Goal: Task Accomplishment & Management: Use online tool/utility

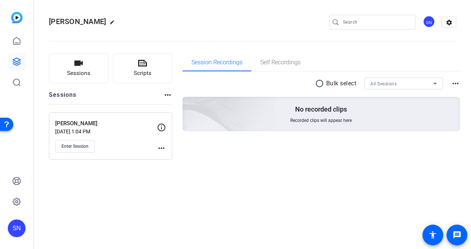
click at [65, 147] on span "Enter Session" at bounding box center [74, 147] width 27 height 6
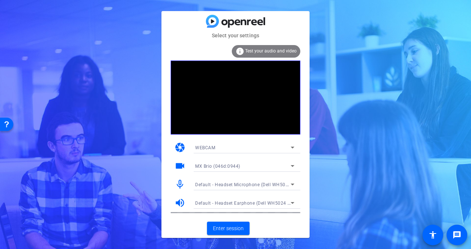
click at [228, 165] on span "MX Brio (046d:0944)" at bounding box center [217, 166] width 45 height 5
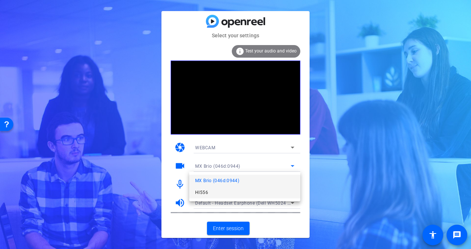
click at [225, 195] on mat-option "HI556" at bounding box center [244, 193] width 111 height 12
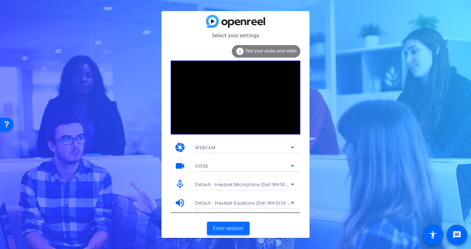
click at [224, 222] on span at bounding box center [228, 229] width 43 height 18
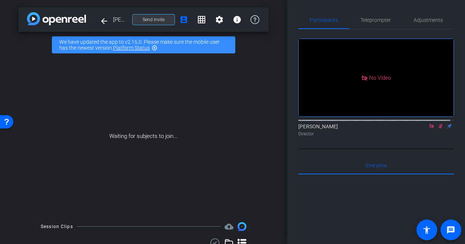
click at [160, 18] on span "Send invite" at bounding box center [154, 20] width 22 height 6
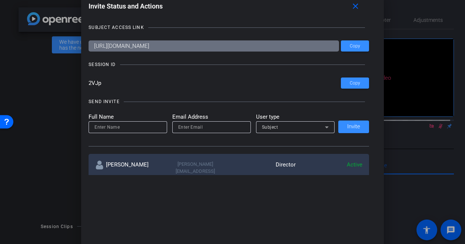
click at [89, 81] on input "2VJp" at bounding box center [214, 82] width 252 height 11
click at [42, 195] on div at bounding box center [232, 122] width 465 height 244
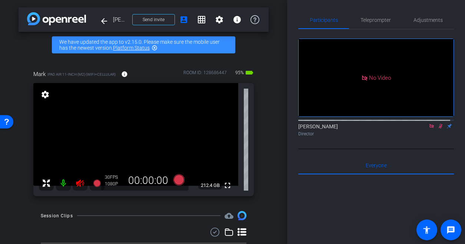
click at [81, 180] on icon at bounding box center [80, 182] width 8 height 7
click at [437, 128] on icon at bounding box center [440, 125] width 6 height 5
click at [428, 128] on icon at bounding box center [431, 125] width 6 height 5
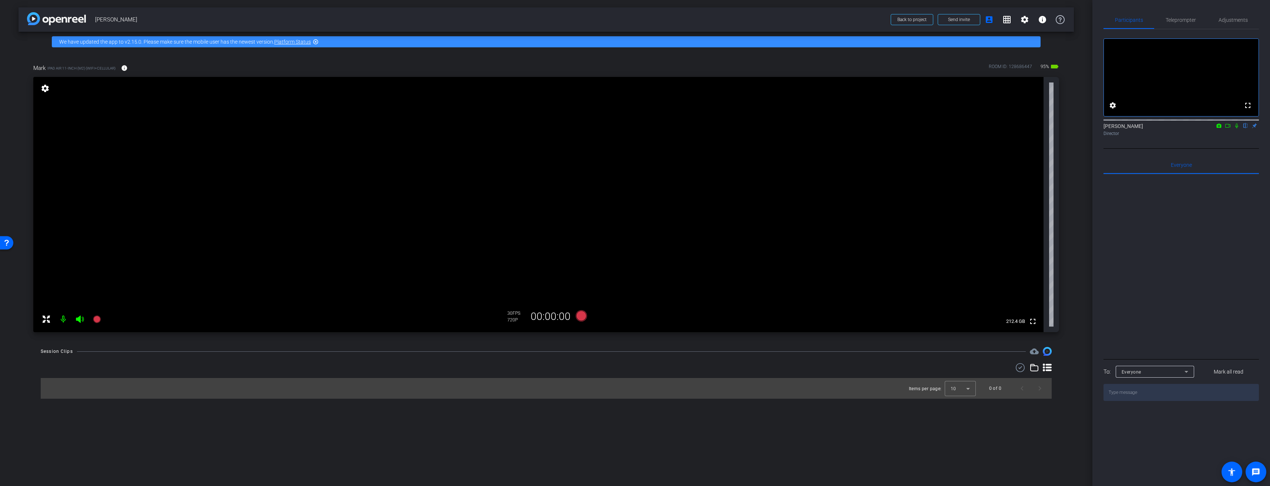
click at [470, 249] on div "30 FPS 720P" at bounding box center [516, 317] width 19 height 13
click at [470, 249] on span "FPS" at bounding box center [517, 313] width 8 height 5
click at [42, 90] on mat-icon "settings" at bounding box center [45, 88] width 10 height 9
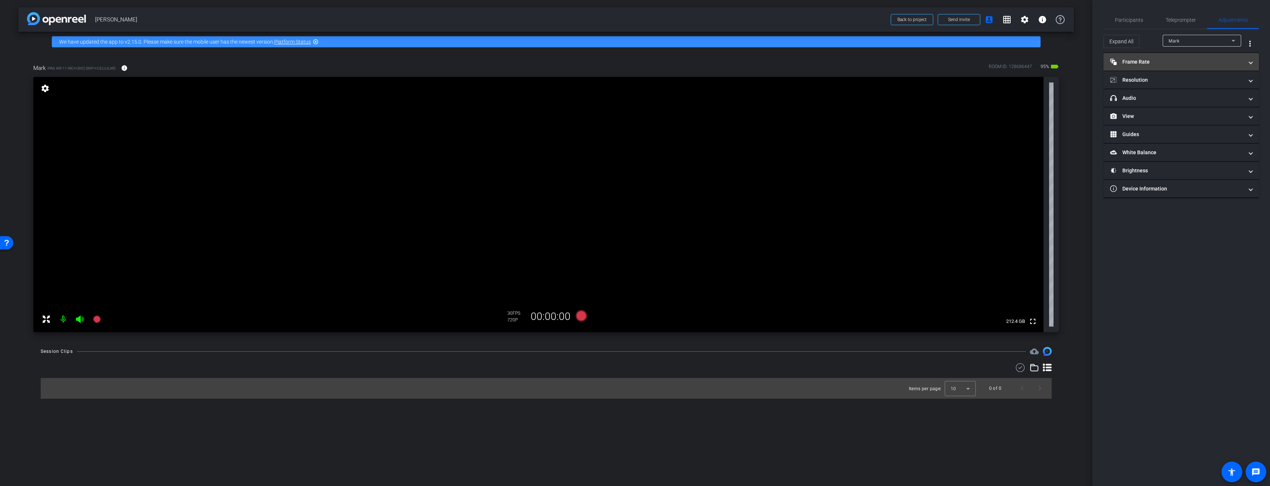
click at [470, 65] on mat-panel-title "Frame Rate Frame Rate" at bounding box center [1176, 62] width 133 height 8
click at [470, 108] on mat-panel-title "Resolution" at bounding box center [1176, 112] width 133 height 8
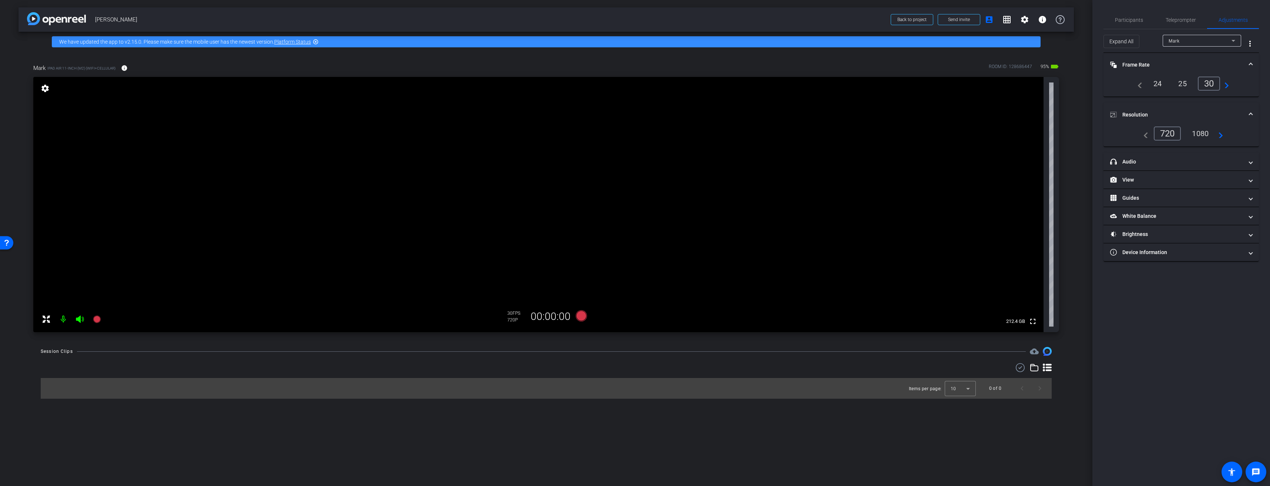
click at [470, 133] on div "1080" at bounding box center [1201, 133] width 28 height 13
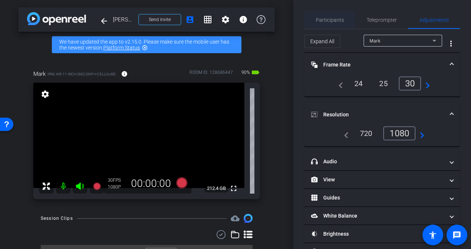
click at [326, 20] on span "Participants" at bounding box center [330, 19] width 28 height 5
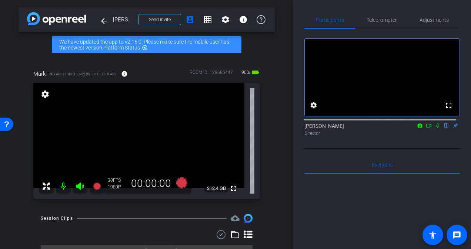
click at [426, 128] on icon at bounding box center [429, 125] width 6 height 5
click at [180, 183] on icon at bounding box center [181, 183] width 11 height 11
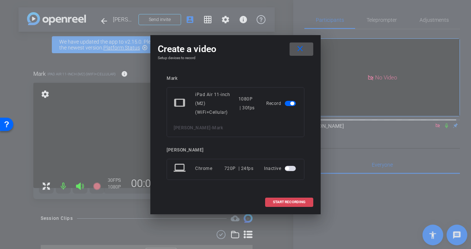
click at [292, 202] on span "START RECORDING" at bounding box center [289, 203] width 33 height 4
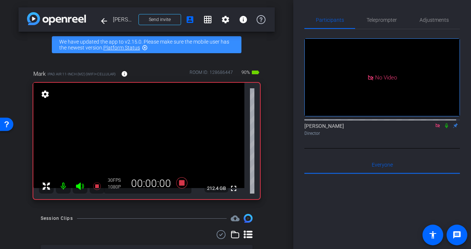
click at [444, 128] on icon at bounding box center [446, 125] width 6 height 5
drag, startPoint x: 445, startPoint y: 133, endPoint x: 431, endPoint y: 142, distance: 16.4
click at [445, 128] on icon at bounding box center [446, 125] width 6 height 5
click at [182, 184] on icon at bounding box center [181, 183] width 11 height 11
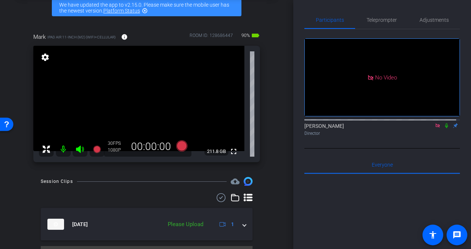
scroll to position [55, 0]
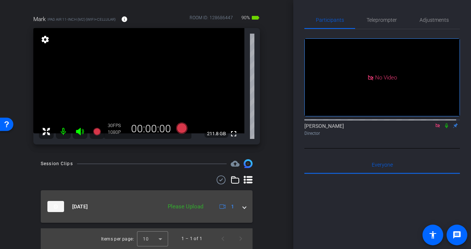
click at [243, 206] on span at bounding box center [244, 207] width 3 height 8
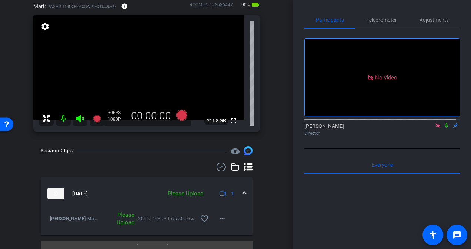
scroll to position [80, 0]
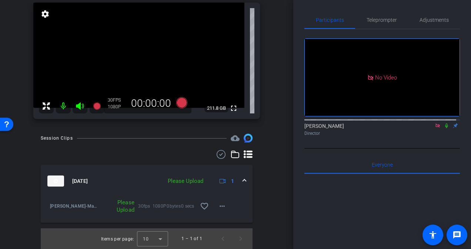
click at [125, 206] on div "Please Upload" at bounding box center [118, 206] width 40 height 15
click at [218, 208] on mat-icon "more_horiz" at bounding box center [222, 206] width 9 height 9
click at [223, 220] on span "Upload" at bounding box center [230, 221] width 30 height 9
click at [435, 128] on icon at bounding box center [438, 125] width 6 height 5
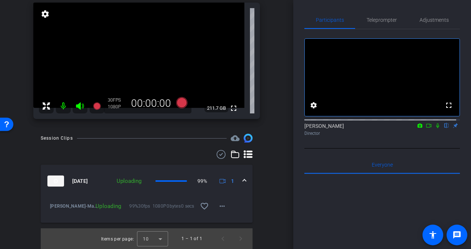
click at [426, 128] on icon at bounding box center [429, 125] width 6 height 5
click at [443, 128] on icon at bounding box center [446, 125] width 6 height 5
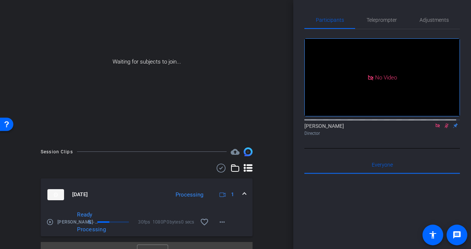
scroll to position [87, 0]
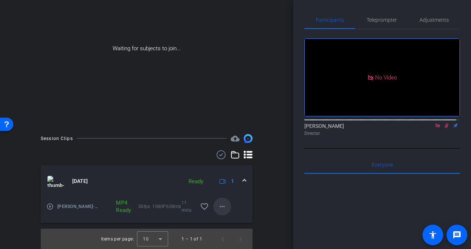
click at [221, 205] on mat-icon "more_horiz" at bounding box center [222, 206] width 9 height 9
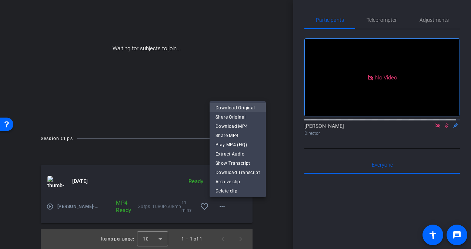
click at [225, 109] on span "Download Original" at bounding box center [237, 108] width 44 height 9
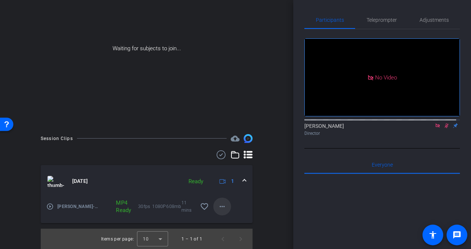
click at [222, 204] on mat-icon "more_horiz" at bounding box center [222, 206] width 9 height 9
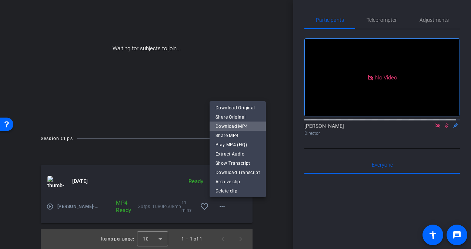
click at [238, 127] on span "Download MP4" at bounding box center [237, 126] width 44 height 9
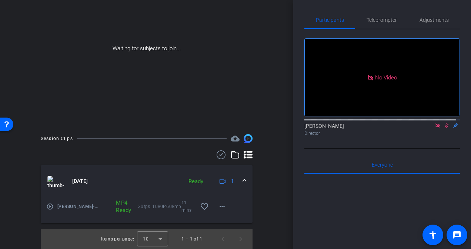
click at [256, 232] on div "Session Clips cloud_upload Sep 17, 2025 Ready 1 play_circle_outline Mark Kula-M…" at bounding box center [147, 191] width 256 height 115
